Goal: Task Accomplishment & Management: Complete application form

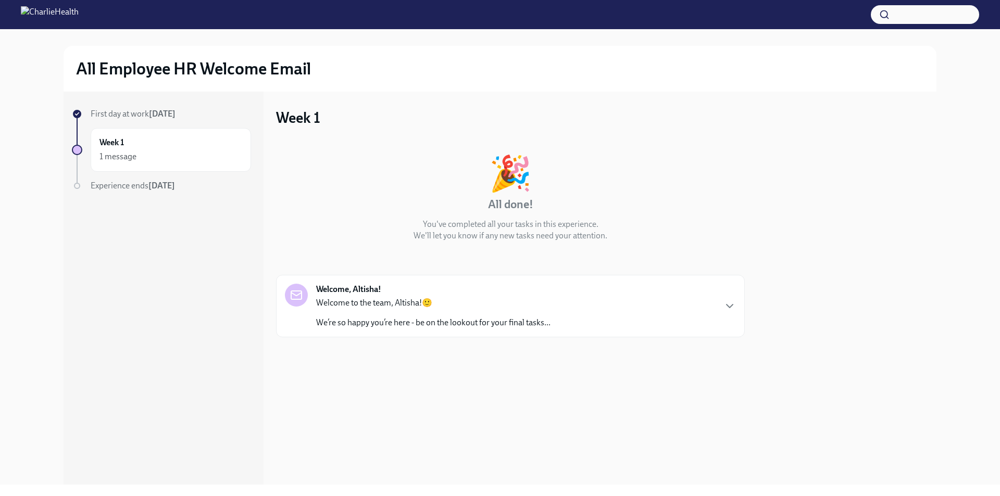
click at [668, 301] on div "Welcome, Altisha! Welcome to the team, Altisha!🙂 We’re so happy you’re here - b…" at bounding box center [510, 306] width 451 height 45
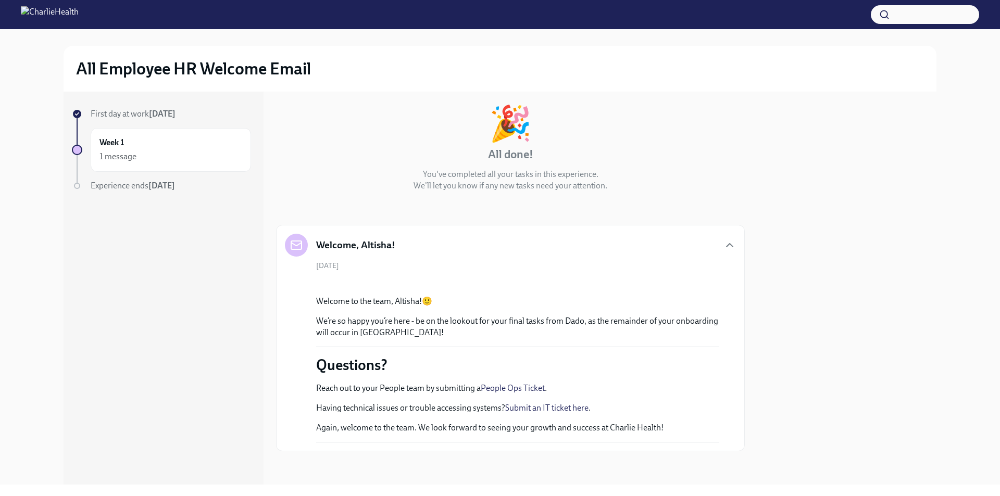
scroll to position [218, 0]
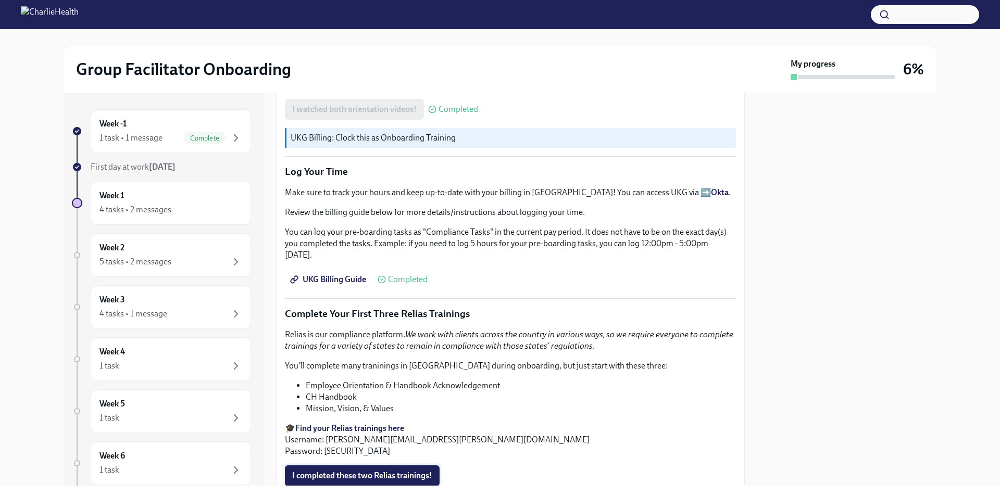
scroll to position [961, 0]
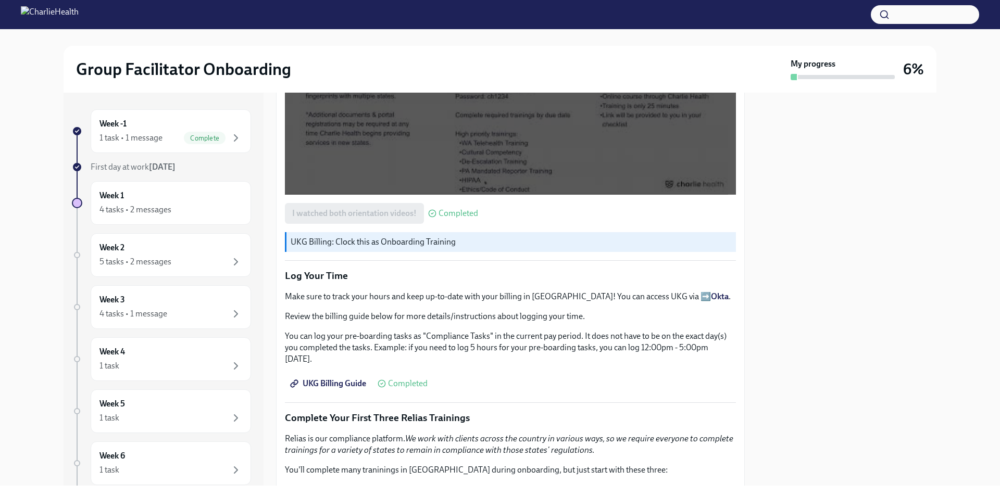
click at [348, 379] on span "UKG Billing Guide" at bounding box center [329, 384] width 74 height 10
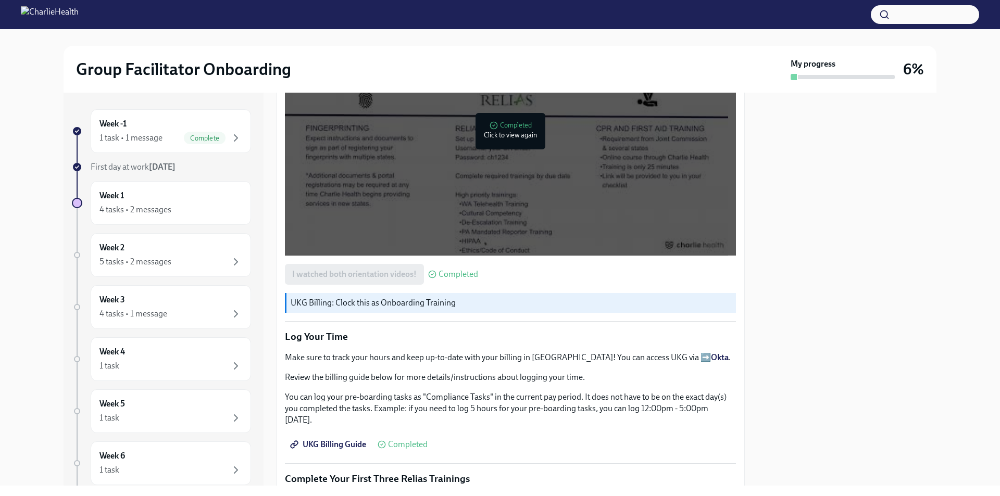
scroll to position [805, 0]
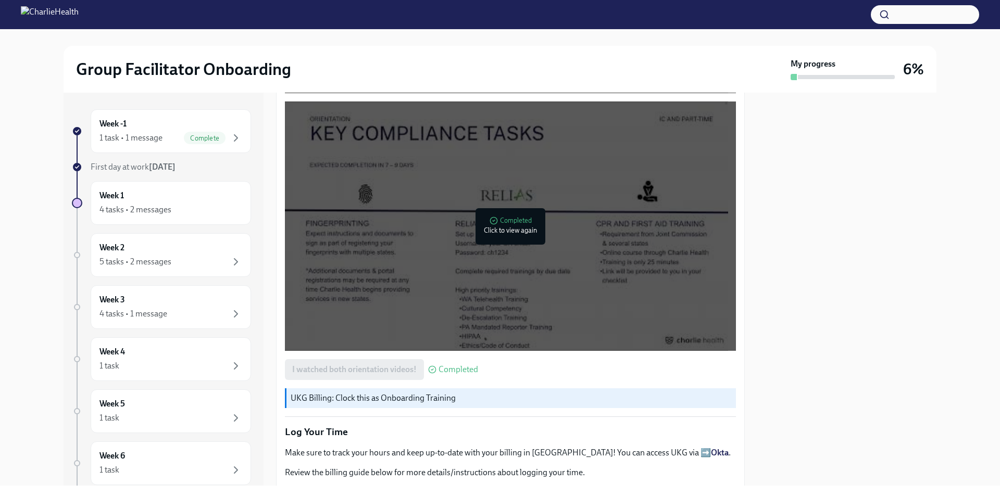
click at [491, 214] on div at bounding box center [506, 226] width 443 height 249
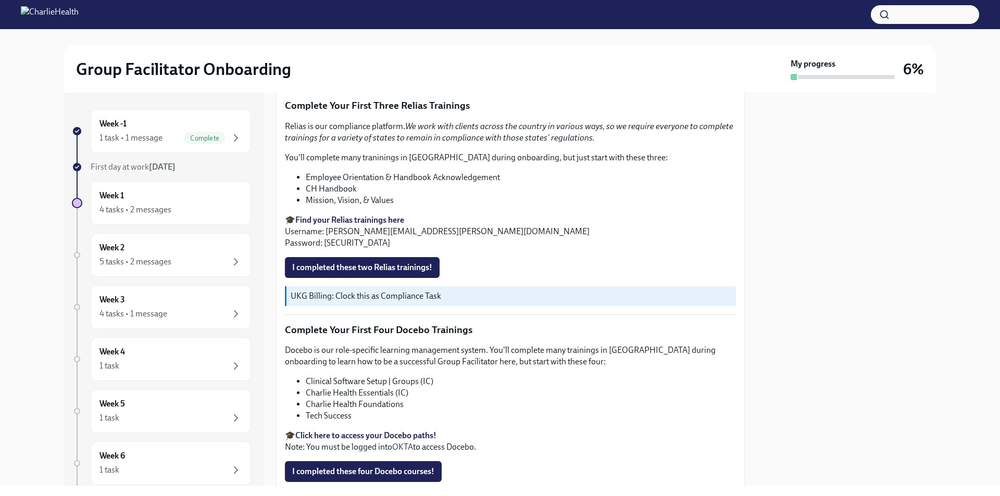
scroll to position [1221, 0]
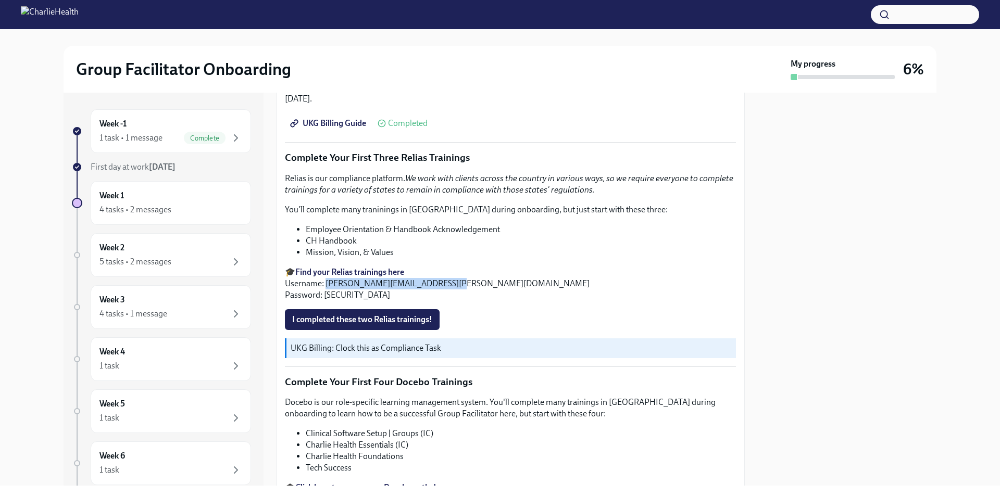
drag, startPoint x: 327, startPoint y: 280, endPoint x: 437, endPoint y: 284, distance: 110.5
click at [437, 284] on p "🎓 Find your Relias trainings here Username: [PERSON_NAME][EMAIL_ADDRESS][PERSON…" at bounding box center [510, 284] width 451 height 34
copy p "[EMAIL_ADDRESS][PERSON_NAME][DOMAIN_NAME]"
drag, startPoint x: 323, startPoint y: 291, endPoint x: 346, endPoint y: 291, distance: 22.9
click at [346, 291] on p "🎓 Find your Relias trainings here Username: [PERSON_NAME][EMAIL_ADDRESS][PERSON…" at bounding box center [510, 284] width 451 height 34
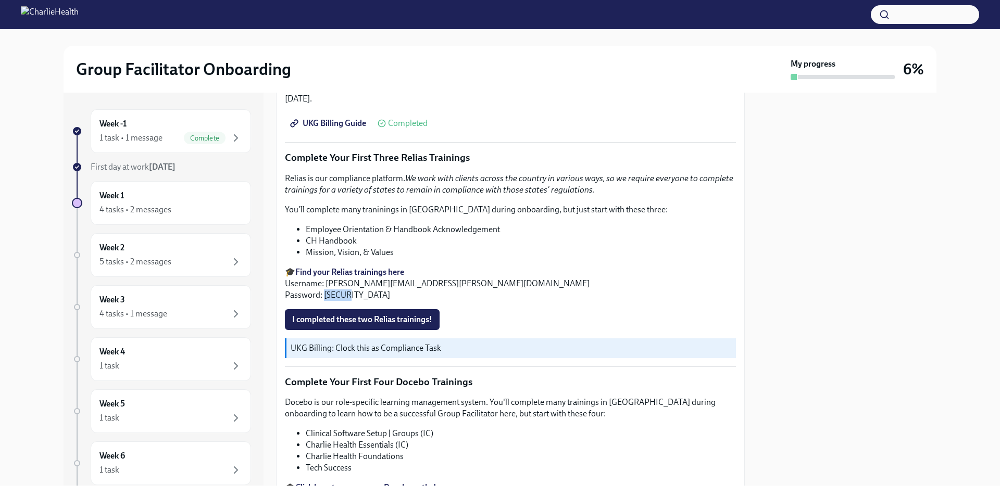
copy p "ch1234"
click at [395, 292] on p "🎓 Find your Relias trainings here Username: [PERSON_NAME][EMAIL_ADDRESS][PERSON…" at bounding box center [510, 284] width 451 height 34
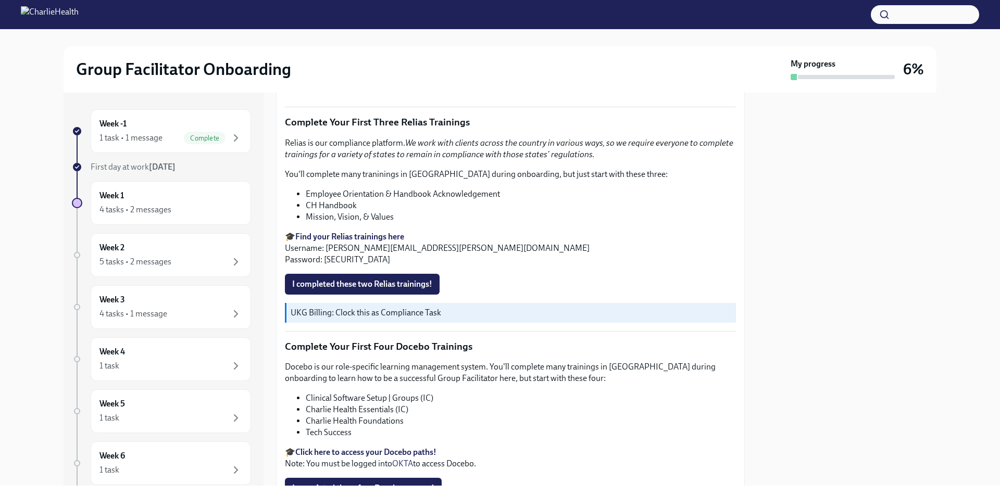
scroll to position [1273, 0]
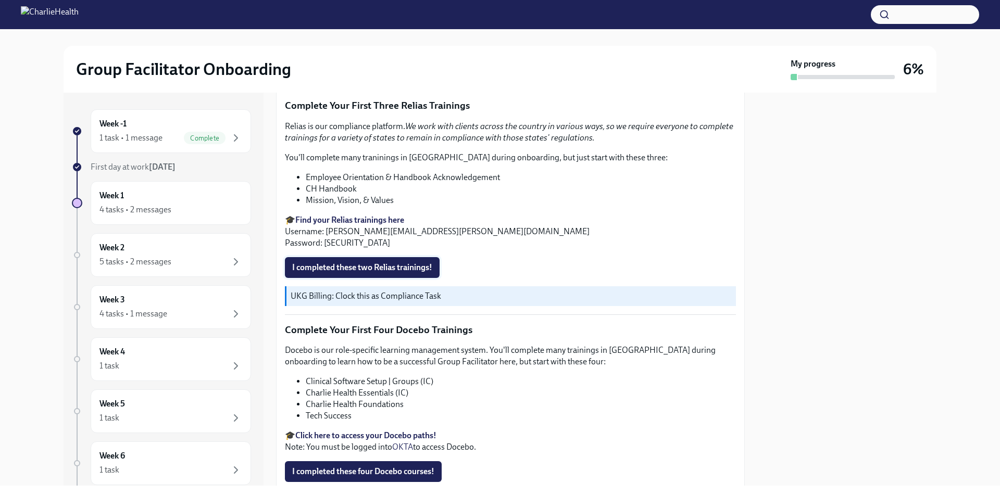
click at [376, 262] on span "I completed these two Relias trainings!" at bounding box center [362, 267] width 140 height 10
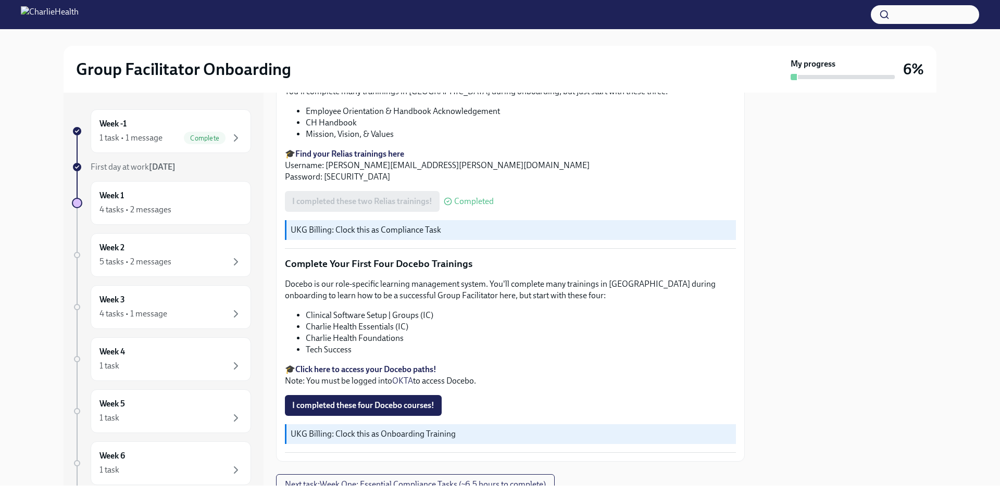
scroll to position [1378, 0]
